Goal: Transaction & Acquisition: Purchase product/service

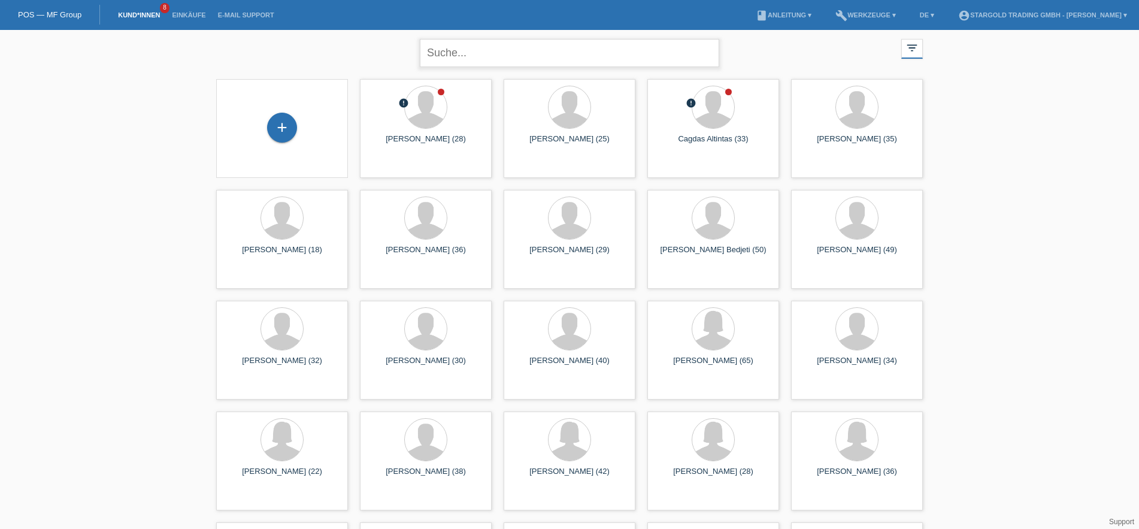
click at [502, 51] on input "text" at bounding box center [569, 53] width 299 height 28
click at [514, 55] on input "nergim" at bounding box center [569, 53] width 299 height 28
type input "nergim"
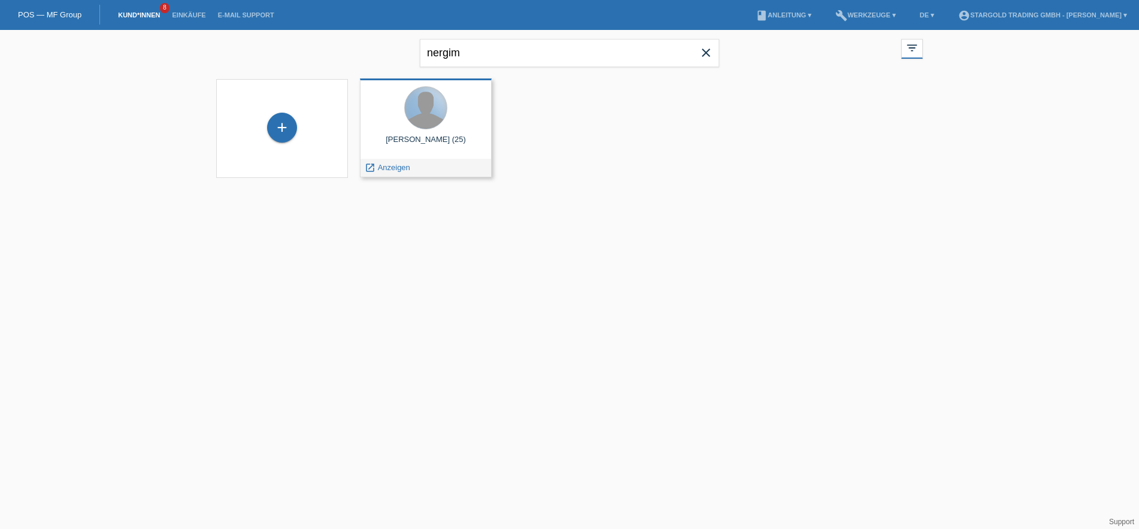
click at [427, 111] on div at bounding box center [426, 108] width 42 height 42
click at [400, 165] on span "Anzeigen" at bounding box center [394, 167] width 32 height 9
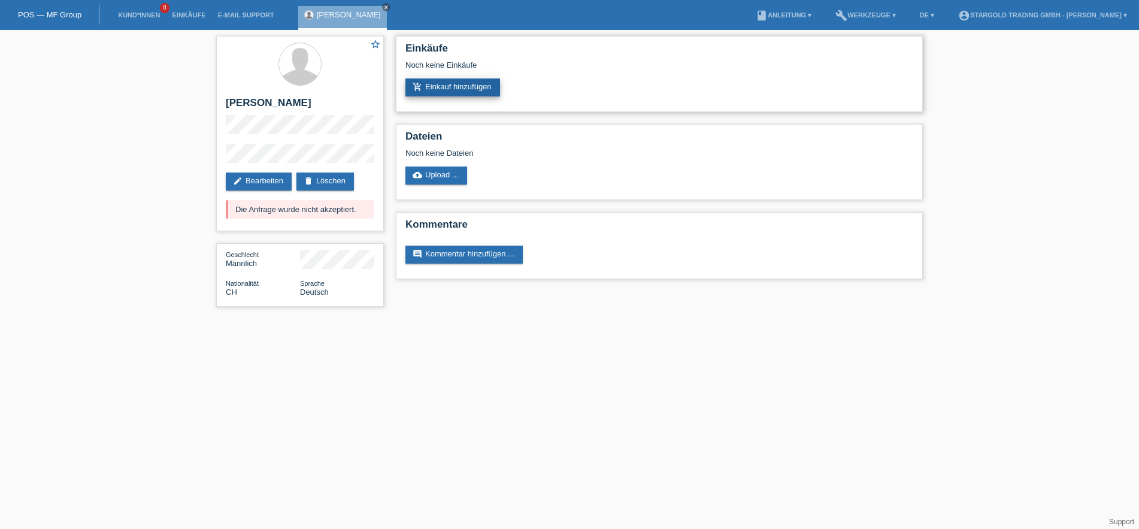
click at [471, 89] on link "add_shopping_cart Einkauf hinzufügen" at bounding box center [452, 87] width 95 height 18
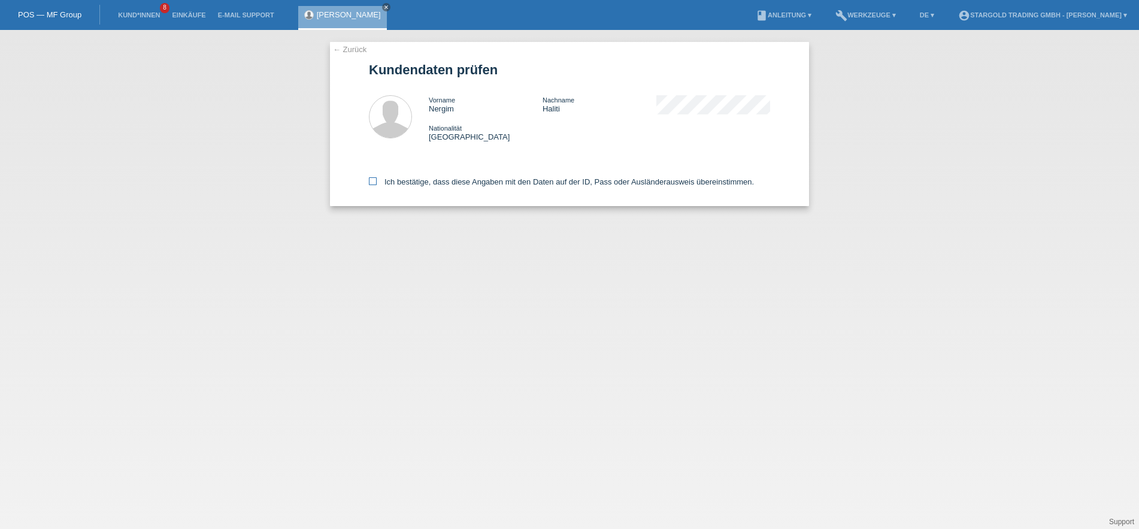
click at [370, 183] on icon at bounding box center [373, 181] width 8 height 8
click at [370, 183] on input "Ich bestätige, dass diese Angaben mit den Daten auf der ID, Pass oder Ausländer…" at bounding box center [373, 181] width 8 height 8
checkbox input "true"
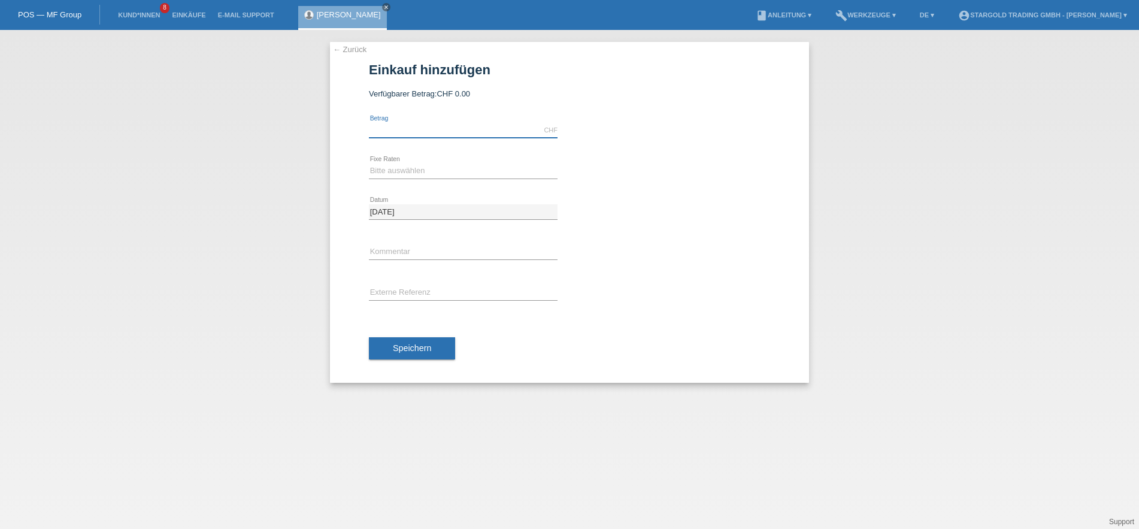
click at [443, 133] on input "text" at bounding box center [463, 130] width 189 height 15
click at [347, 48] on link "← Zurück" at bounding box center [350, 49] width 34 height 9
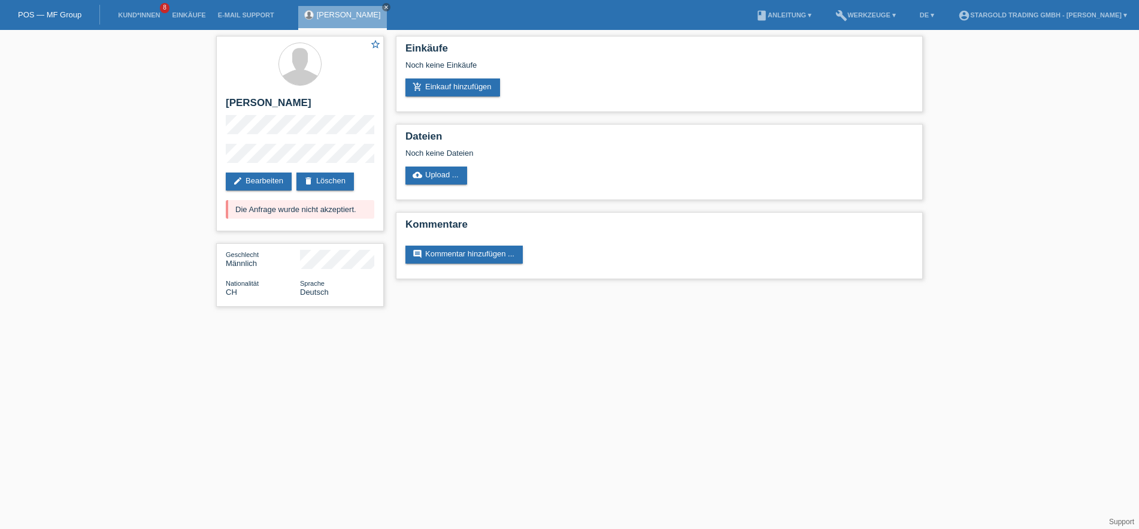
click at [181, 163] on div "star_border Nergim Haliti edit Bearbeiten delete Löschen Die Anfrage wurde nich…" at bounding box center [569, 174] width 1139 height 289
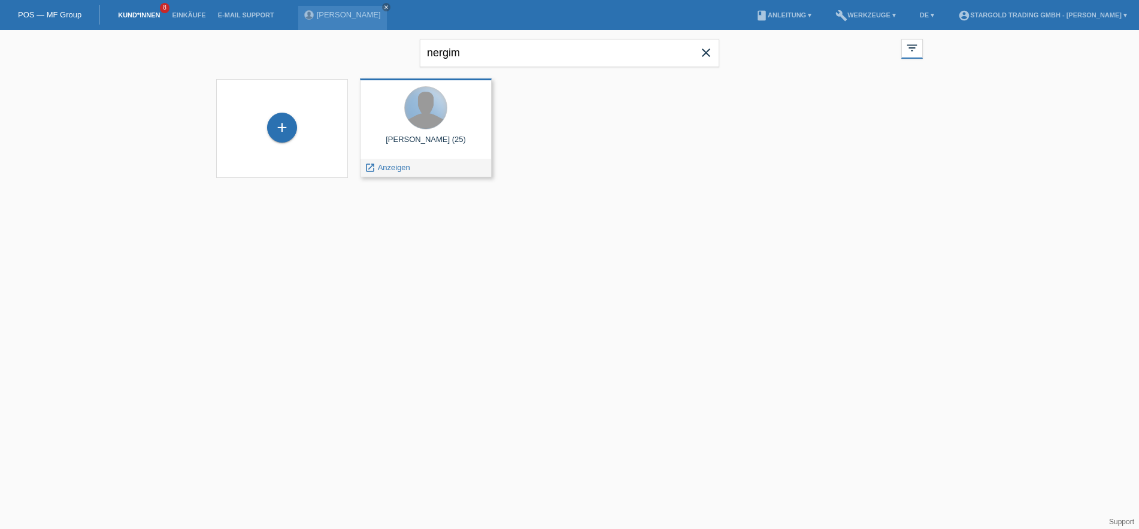
click at [429, 116] on div at bounding box center [426, 108] width 42 height 42
click at [409, 165] on span "Anzeigen" at bounding box center [394, 167] width 32 height 9
